Goal: Find specific page/section: Find specific page/section

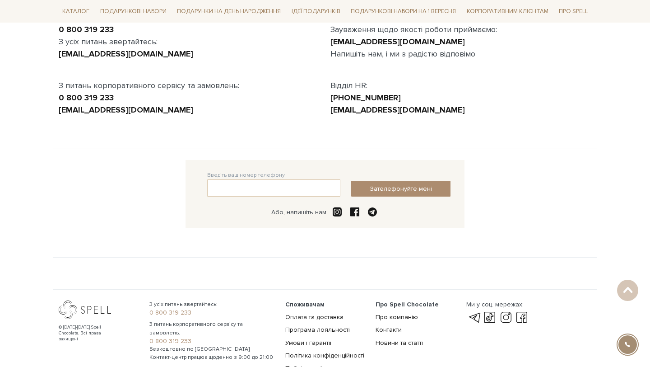
scroll to position [113, 0]
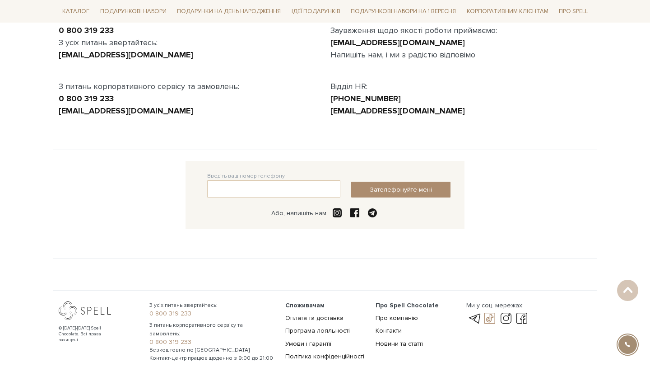
click at [490, 320] on link at bounding box center [489, 318] width 15 height 11
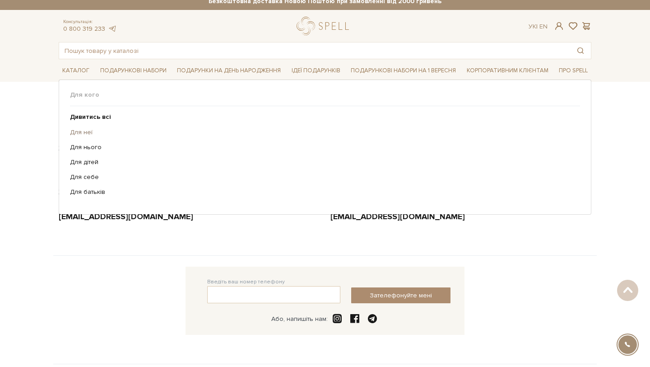
scroll to position [0, 0]
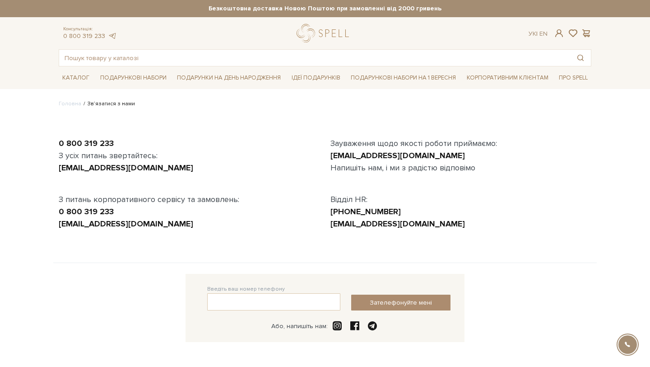
click at [318, 23] on header "Безкоштовна доставка Новою Поштою при замовленні від 2000 гривень Працюємо без …" at bounding box center [325, 33] width 650 height 66
click at [325, 32] on link "logo" at bounding box center [325, 33] width 56 height 19
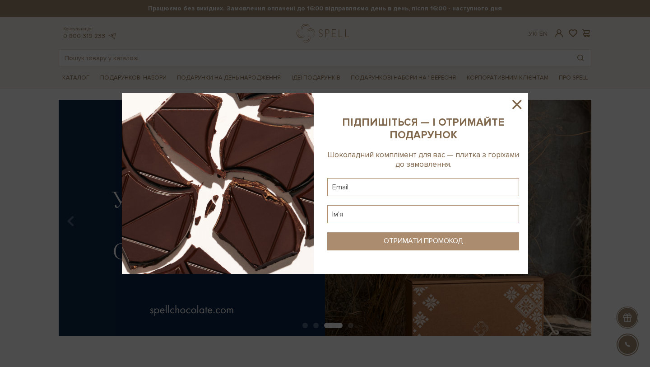
click at [514, 106] on icon at bounding box center [517, 104] width 9 height 9
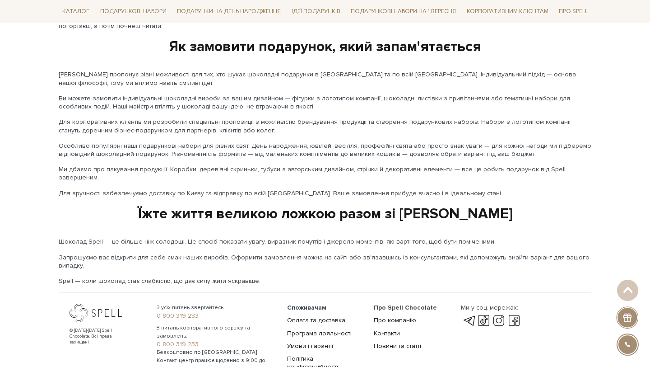
scroll to position [1476, 0]
